Goal: Understand process/instructions

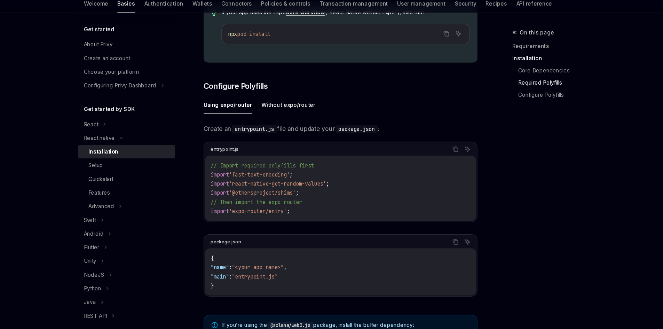
scroll to position [259, 0]
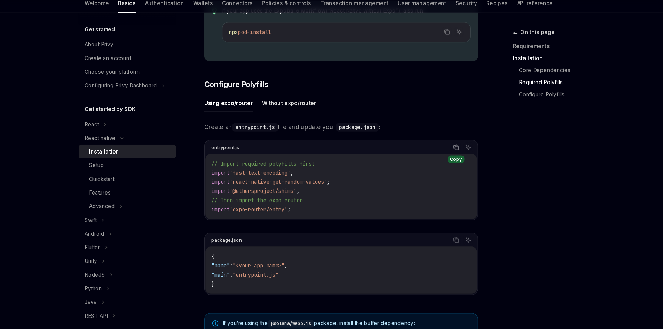
click at [430, 164] on icon "Copy the contents from the code block" at bounding box center [433, 163] width 6 height 6
click at [434, 250] on icon "Copy the contents from the code block" at bounding box center [433, 248] width 6 height 6
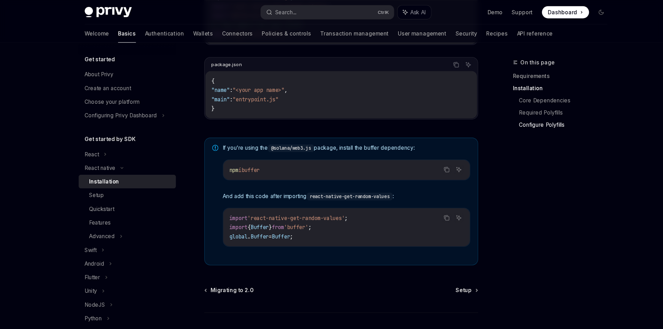
scroll to position [447, 0]
click at [435, 269] on span "Setup" at bounding box center [439, 266] width 15 height 7
type textarea "*"
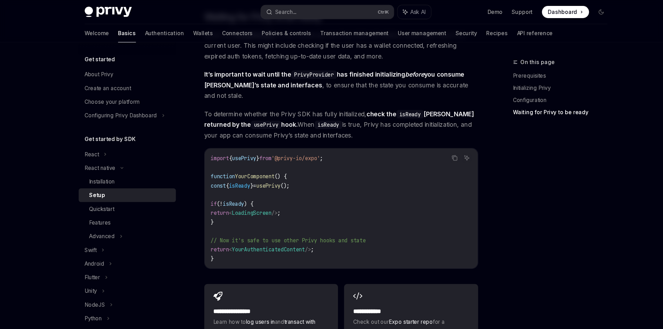
scroll to position [535, 0]
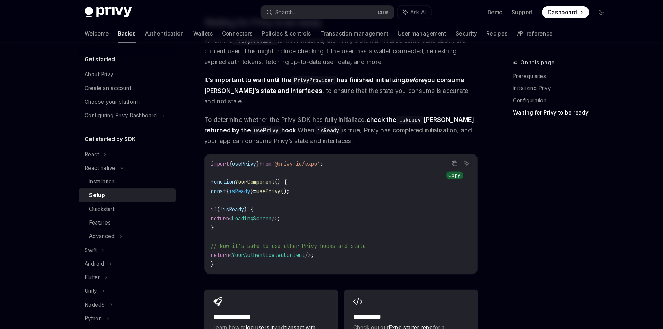
click at [430, 147] on icon "Copy the contents from the code block" at bounding box center [431, 150] width 6 height 6
click at [434, 147] on icon "Copy the contents from the code block" at bounding box center [431, 150] width 6 height 6
click at [431, 147] on icon "Copy the contents from the code block" at bounding box center [431, 150] width 6 height 6
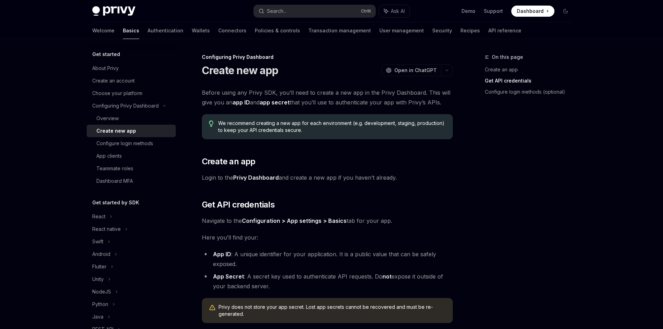
scroll to position [160, 0]
